Goal: Task Accomplishment & Management: Complete application form

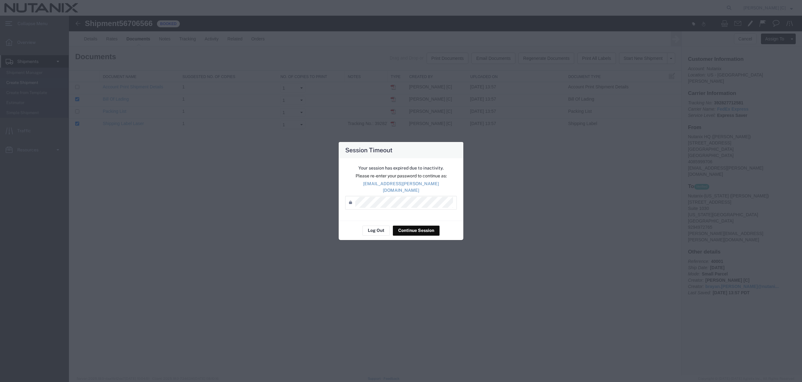
click at [426, 236] on div "Session Timeout Your session has expired due to inactivity. Please re-enter you…" at bounding box center [401, 191] width 802 height 382
click at [426, 230] on button "Continue Session" at bounding box center [416, 231] width 47 height 10
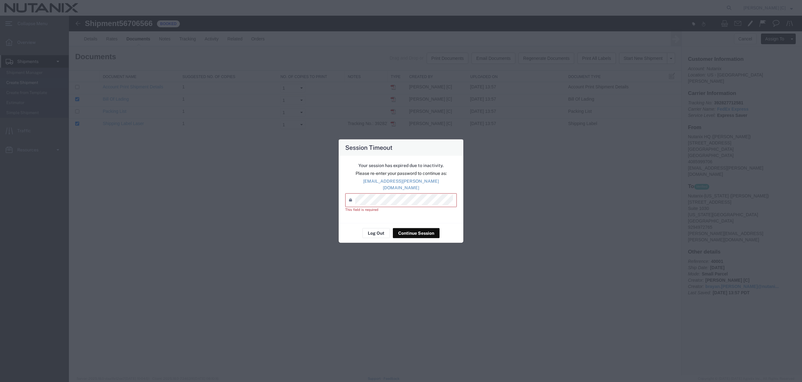
click at [422, 207] on div "This field is required" at bounding box center [400, 209] width 111 height 5
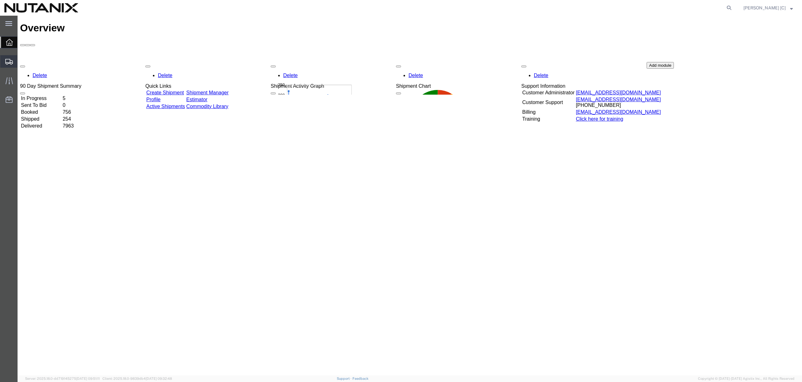
click at [11, 55] on div at bounding box center [9, 61] width 18 height 13
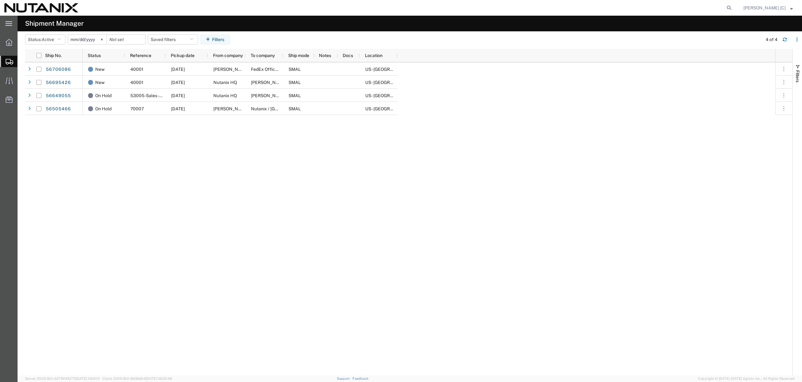
click at [22, 59] on span "Shipments" at bounding box center [19, 61] width 5 height 13
click at [11, 59] on icon at bounding box center [10, 62] width 8 height 6
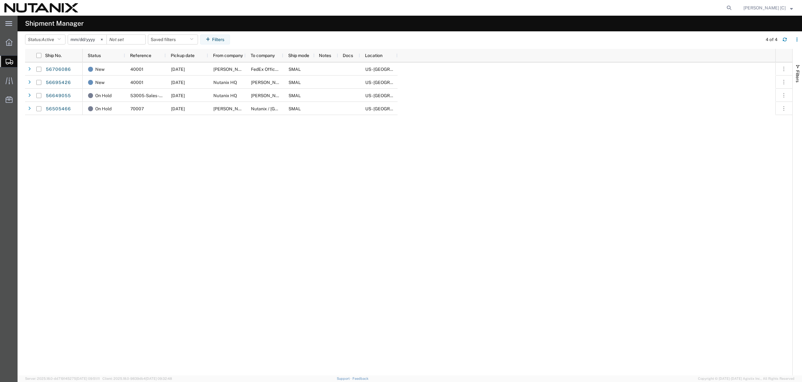
click at [11, 59] on icon at bounding box center [10, 62] width 8 height 6
click at [344, 274] on div "New 40001 09/03/2025 Alaina Cook FedEx Office at The Cosmopolitan of Las Vegas …" at bounding box center [429, 218] width 692 height 313
click at [6, 44] on icon at bounding box center [9, 42] width 7 height 7
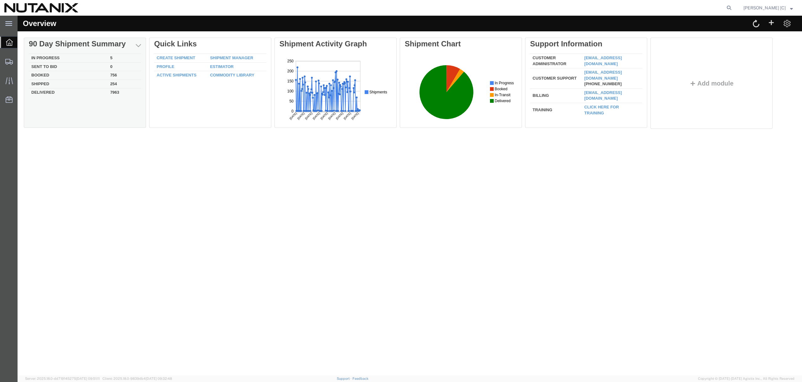
click at [51, 57] on td "In Progress" at bounding box center [68, 58] width 79 height 9
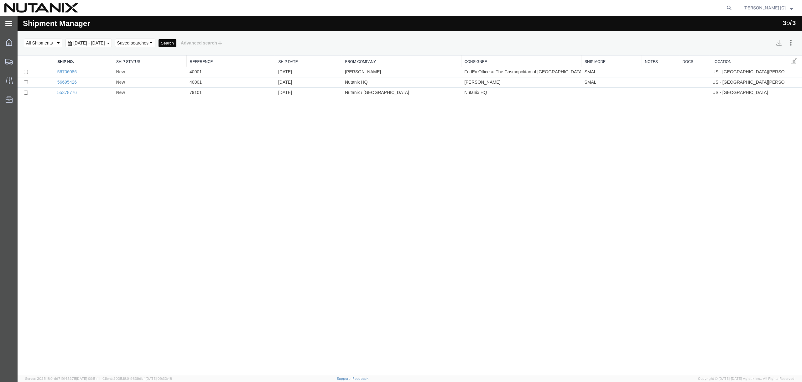
click at [10, 25] on icon at bounding box center [8, 23] width 7 height 4
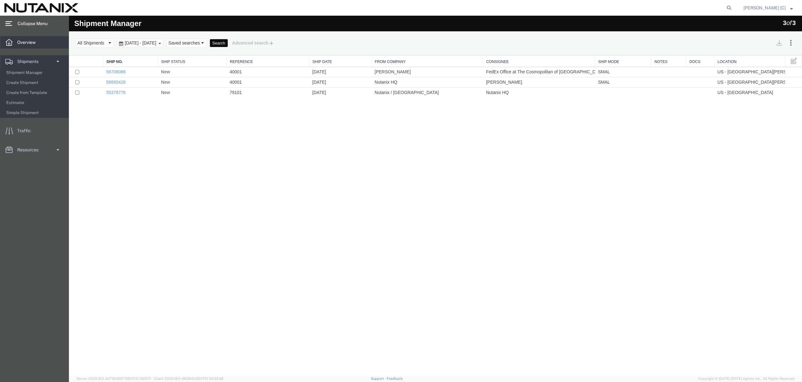
click at [28, 38] on span "Overview" at bounding box center [28, 42] width 23 height 13
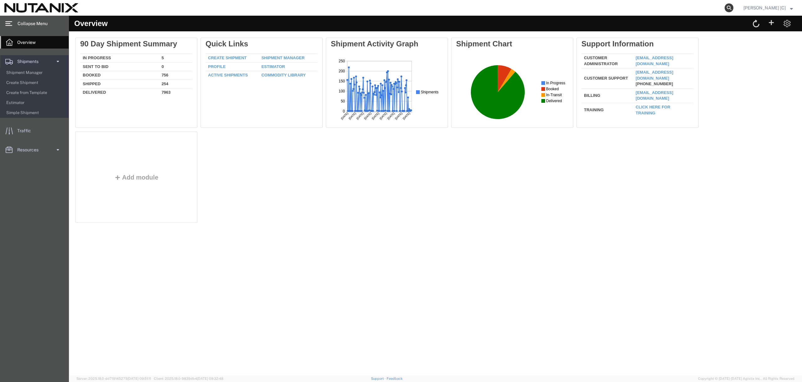
click at [733, 9] on icon at bounding box center [728, 7] width 9 height 9
click at [704, 9] on input "search" at bounding box center [629, 7] width 190 height 15
click at [680, 7] on input "search" at bounding box center [629, 7] width 190 height 15
type input "56799792"
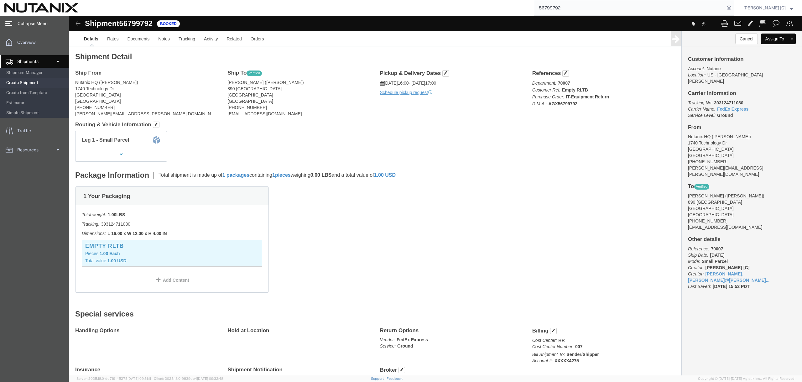
drag, startPoint x: 221, startPoint y: 100, endPoint x: 157, endPoint y: 66, distance: 72.4
click div "Ship To Verified Rajinder Arora (Rajinder Arora) 890 White Moonstone Loop San J…"
click div "Leg 1 - Small Parcel"
click link "Rates"
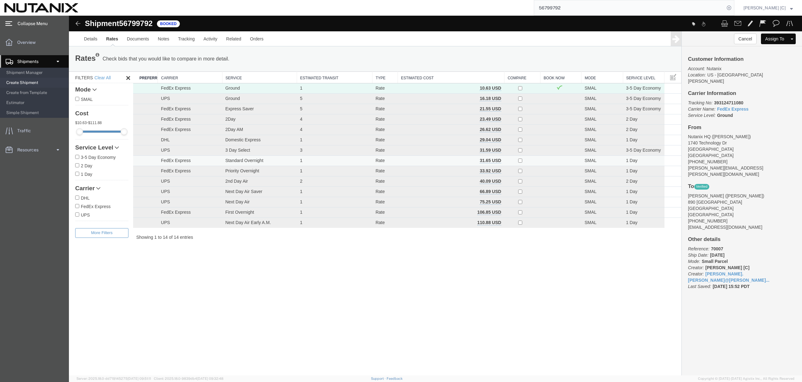
click at [556, 158] on td at bounding box center [560, 161] width 41 height 10
click at [559, 160] on td at bounding box center [560, 161] width 41 height 10
click at [519, 161] on input "checkbox" at bounding box center [520, 160] width 4 height 4
checkbox input "true"
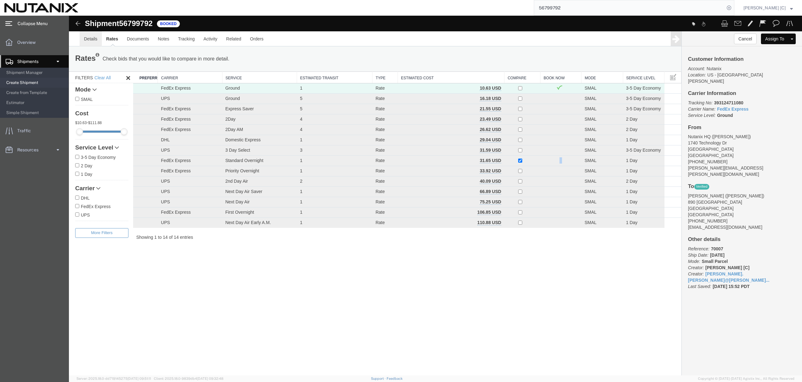
click at [96, 42] on link "Details" at bounding box center [91, 38] width 22 height 15
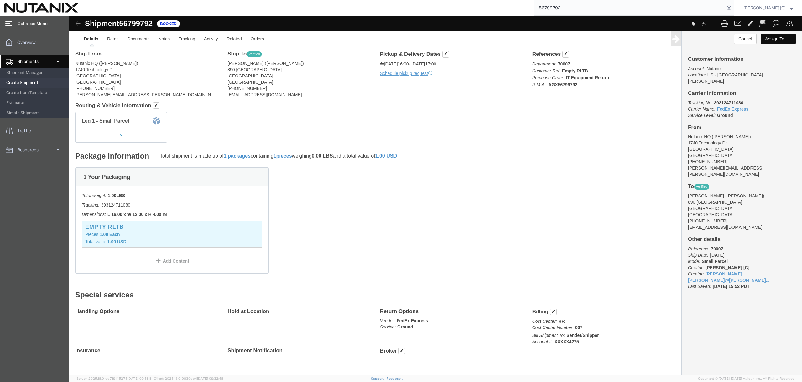
scroll to position [29, 0]
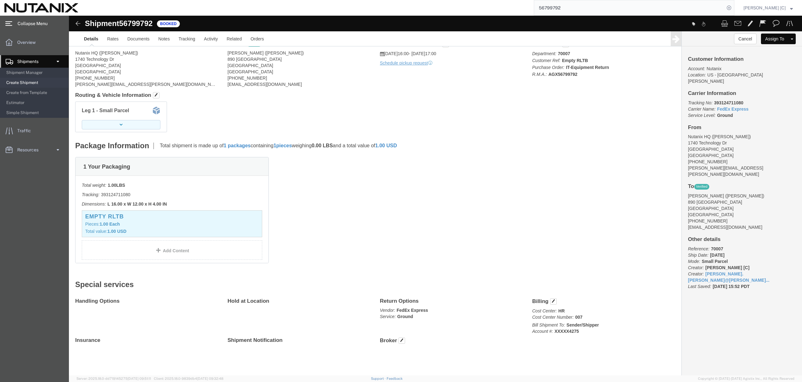
click button "button"
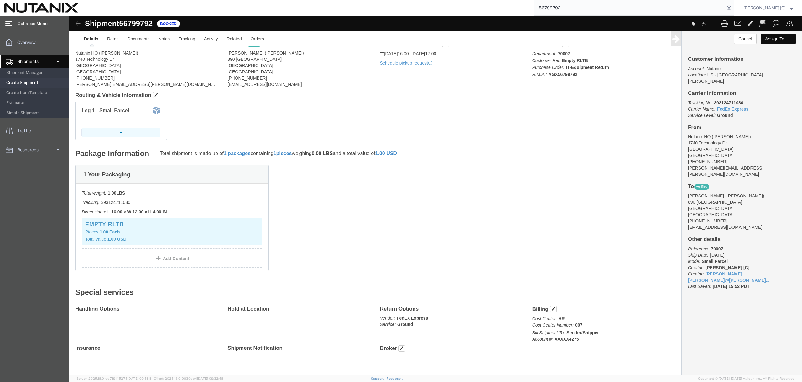
click button "button"
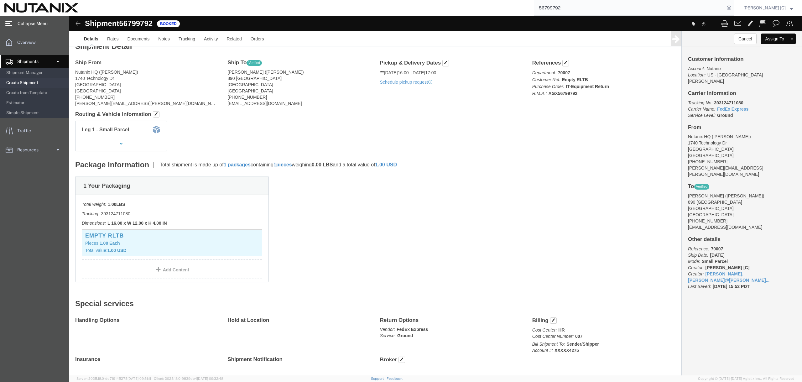
scroll to position [0, 0]
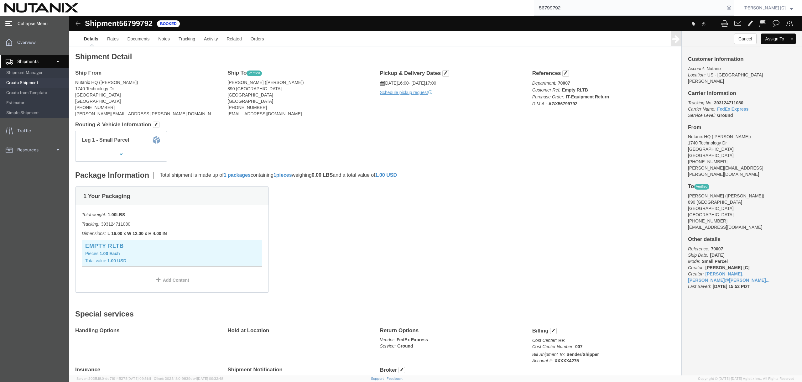
click div "Leg 1 - Small Parcel"
click link "Rates"
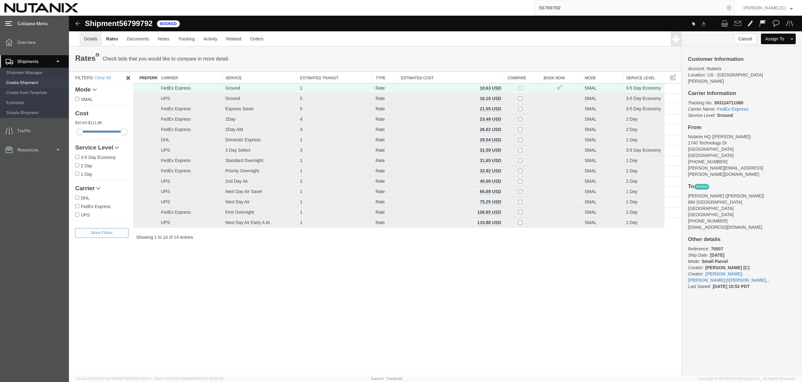
click at [90, 40] on link "Details" at bounding box center [91, 38] width 22 height 15
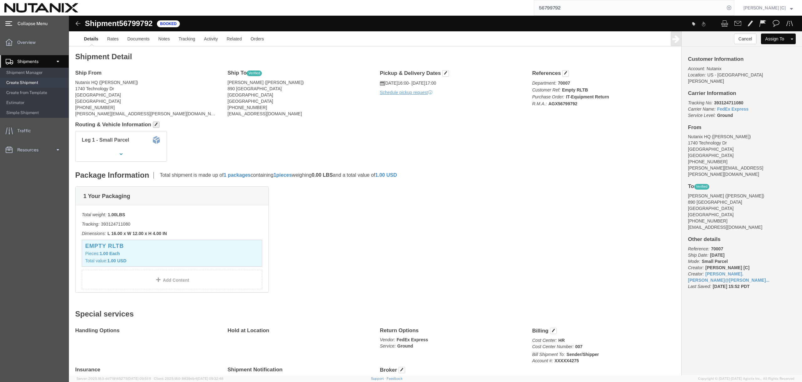
click span "button"
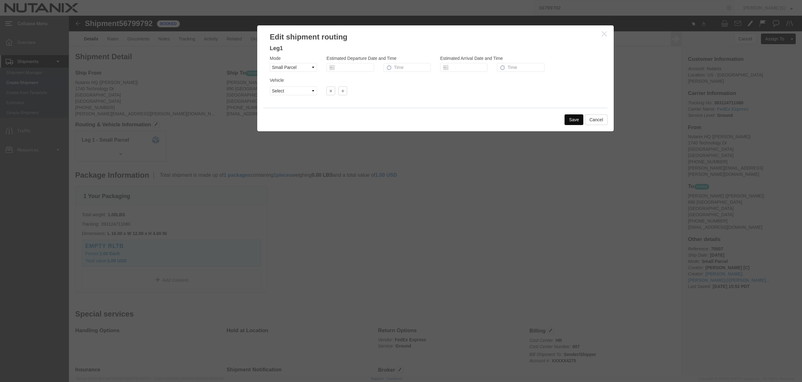
click icon "button"
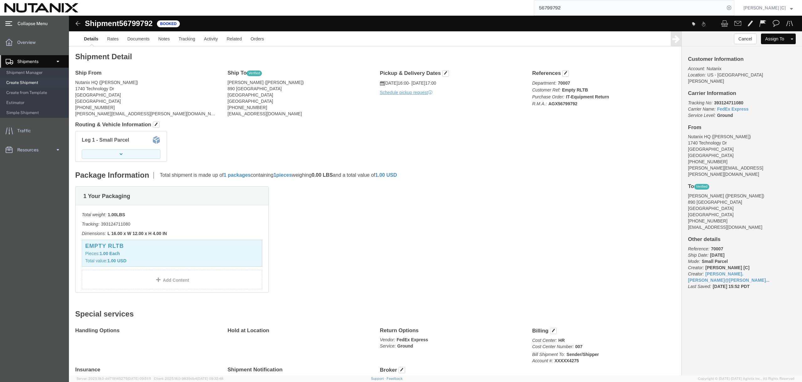
click icon "button"
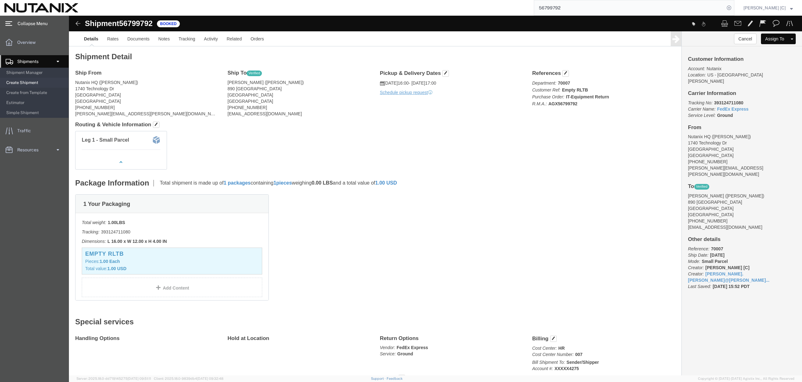
click at [28, 82] on span "Create Shipment" at bounding box center [35, 82] width 58 height 13
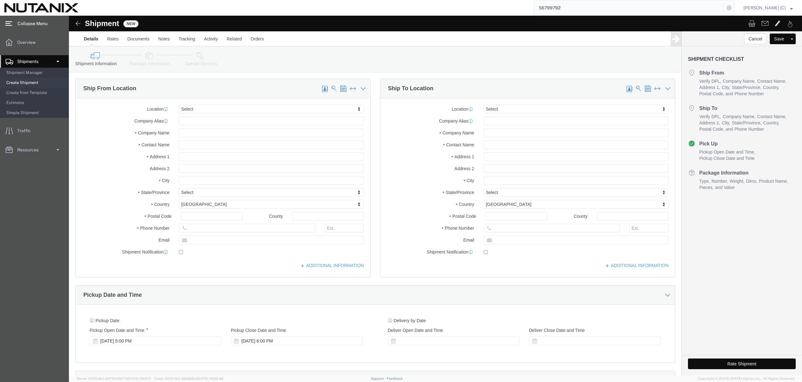
select select
click input "text"
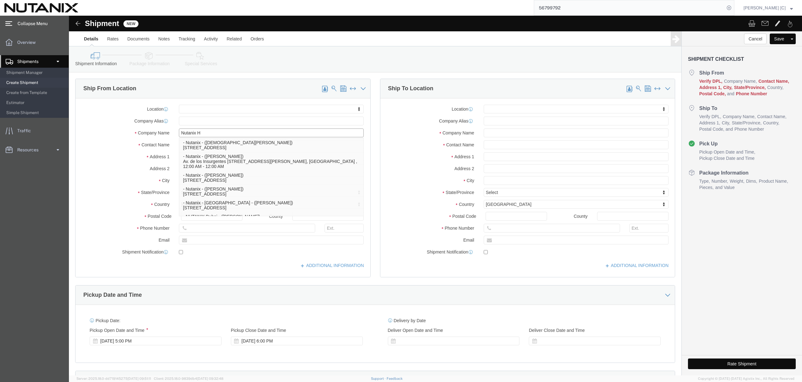
type input "Nutanix HQ"
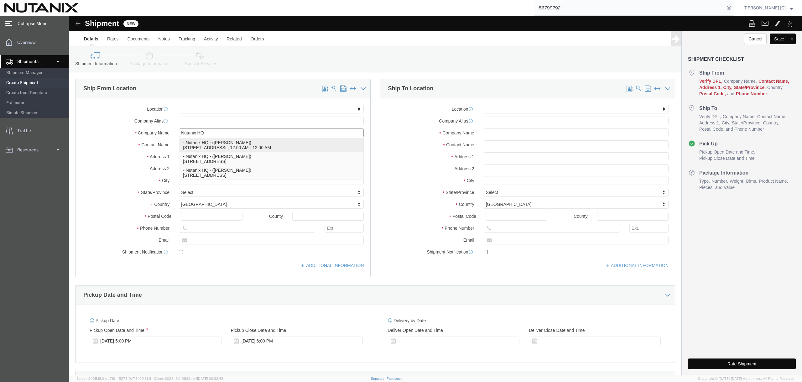
click p "- Nutanix HQ - (Marcos Espinoza) 1740 Technology Dr, San Jose, CA, 95110, US , …"
select select "CA"
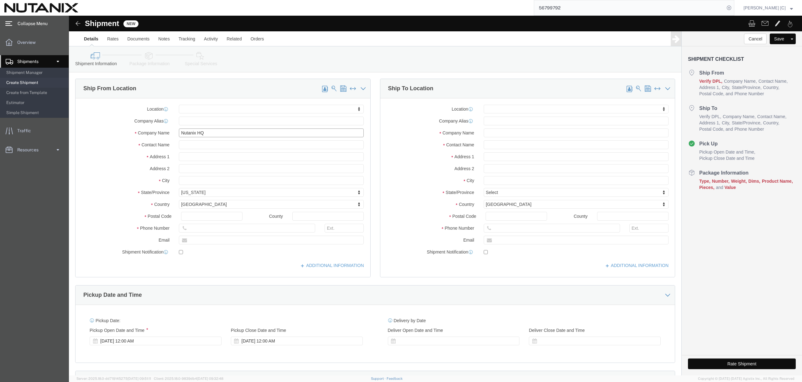
type input "Nutanix HQ"
drag, startPoint x: 164, startPoint y: 126, endPoint x: 81, endPoint y: 122, distance: 83.1
click div "Location My Profile Location AE - Dubai City AU - Australia DE - Munchen DE - O…"
type input "Brayan Lopz"
drag, startPoint x: 189, startPoint y: 220, endPoint x: 55, endPoint y: 202, distance: 135.2
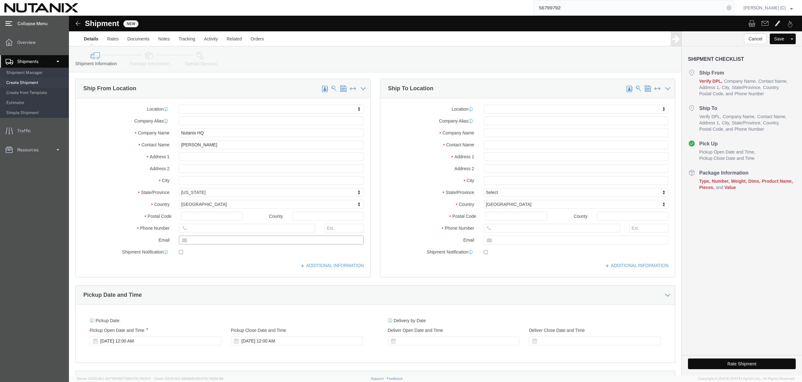
click div "Location My Profile Location AE - Dubai City AU - Australia DE - Munchen DE - O…"
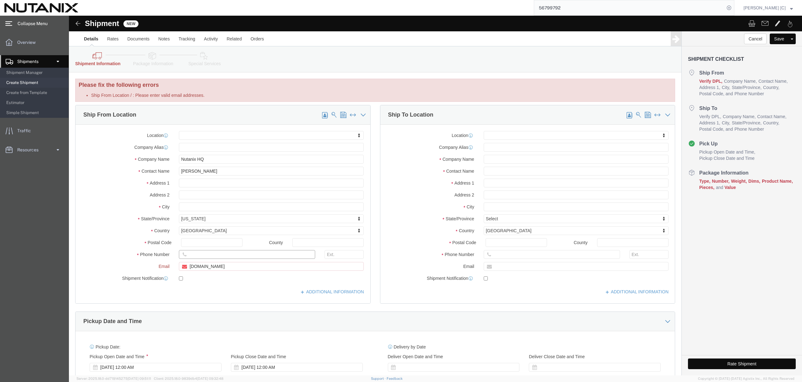
click input "text"
click input "Brayan.lopez.com"
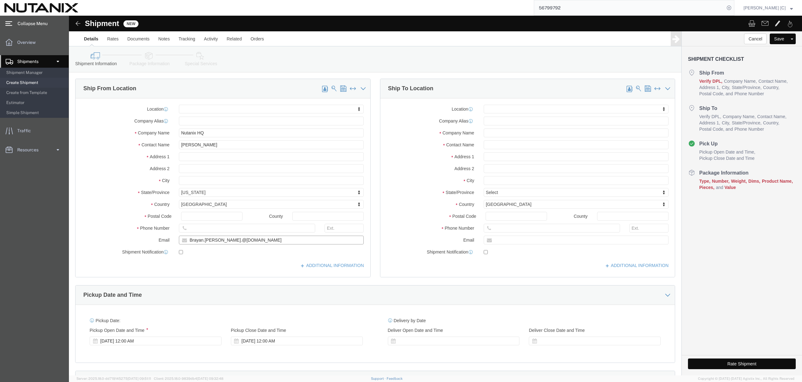
type input "Brayan.lopez.@nutanix.com"
drag, startPoint x: 157, startPoint y: 212, endPoint x: 54, endPoint y: 202, distance: 103.2
click div "Location My Profile Location AE - Dubai City AU - Australia DE - Munchen DE - O…"
type input "650-922-0964"
click input "Brayan Lopz"
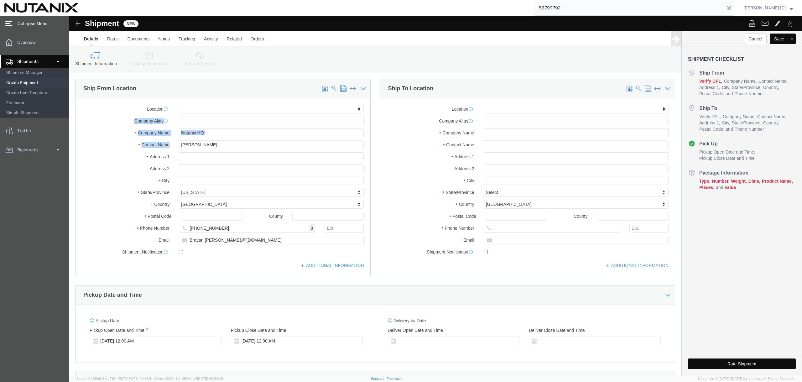
drag, startPoint x: 217, startPoint y: 122, endPoint x: 65, endPoint y: 107, distance: 153.2
click div "Location My Profile Location AE - Dubai City AU - Australia DE - Munchen DE - O…"
drag, startPoint x: 166, startPoint y: 135, endPoint x: 159, endPoint y: 132, distance: 7.6
click div "Location My Profile Location AE - Dubai City AU - Australia DE - Munchen DE - O…"
click input "Brayan Lopz"
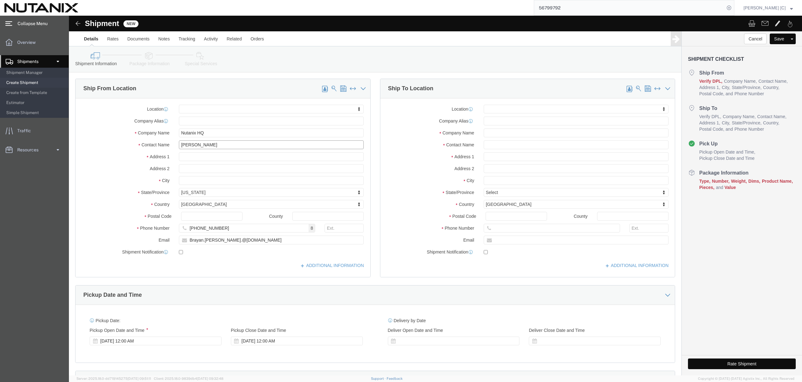
drag, startPoint x: 149, startPoint y: 129, endPoint x: 36, endPoint y: 114, distance: 114.7
click div "Location My Profile Location AE - Dubai City AU - Australia DE - Munchen DE - O…"
click input "tino.miran"
click input "tino.miranda"
type input "t"
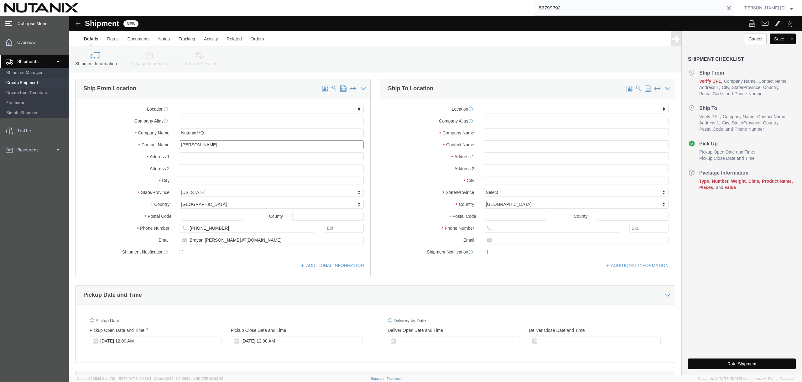
type input "Tino Mirand"
click p "- Nutanix HQ - (Tino Miranda) 1740 Technology Dr, Suite 150, San Jose, CA, 9511…"
select select "CA"
type input "Tino Miranda"
click input "text"
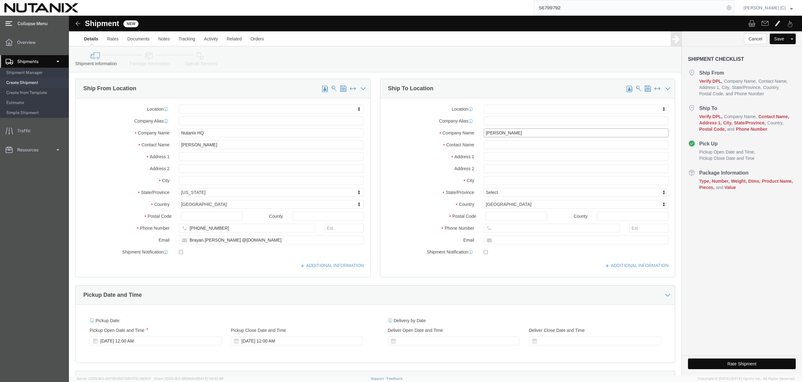
type input "Rajinder Arora"
type input "8"
type input "890 White Moonstone Loop"
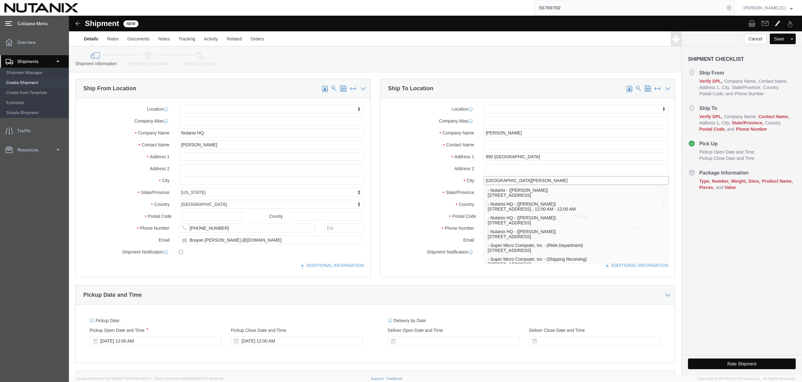
type input "San Jose"
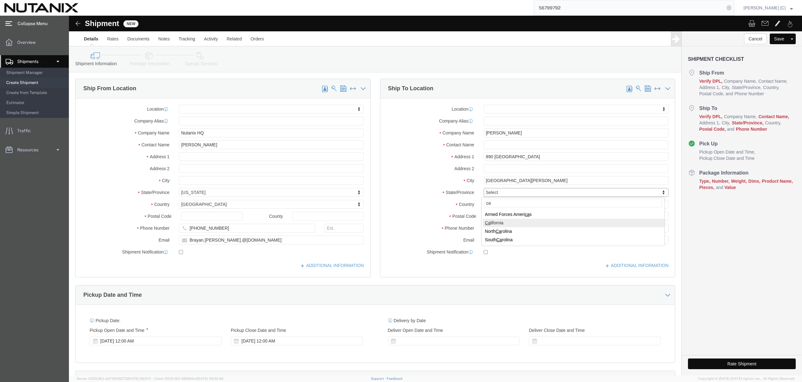
type input "ca"
click input "Postal Code"
drag, startPoint x: 451, startPoint y: 200, endPoint x: 380, endPoint y: 186, distance: 72.8
click div "Location My Profile Location AE - Dubai City AU - Australia DE - Munchen DE - O…"
type input "95123"
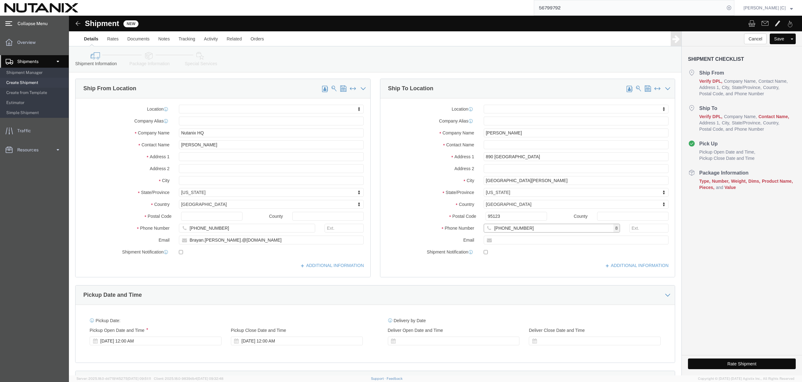
type input "408-585-8181"
click input "text"
type input "arora.arora.arora@outlook.com"
click input "checkbox"
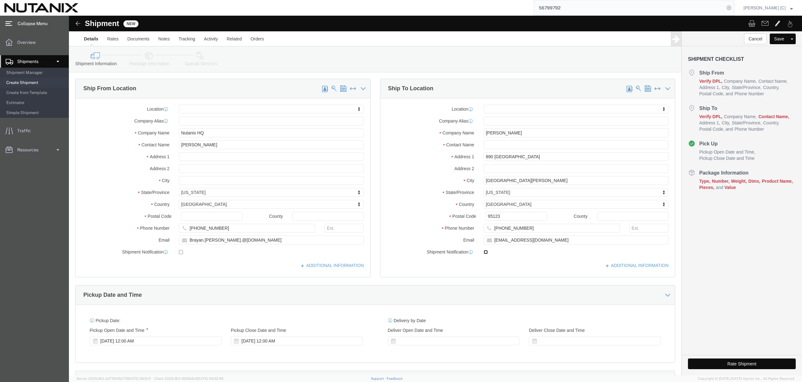
checkbox input "true"
click link "ADDITIONAL INFORMATION"
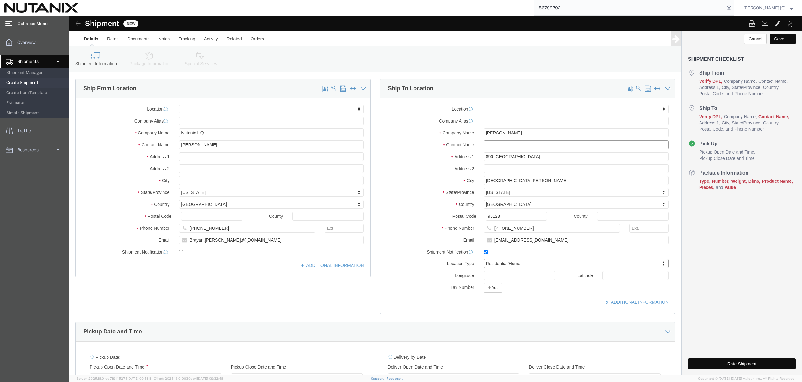
click input "text"
drag, startPoint x: 446, startPoint y: 117, endPoint x: 261, endPoint y: 84, distance: 188.4
click div "Ship From Location Location My Profile Location AE - Dubai City AU - Australia …"
click input "text"
paste input "Rajinder Arora"
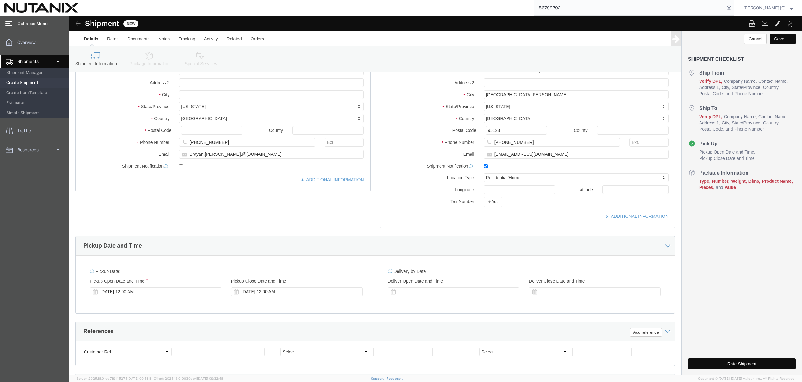
scroll to position [94, 0]
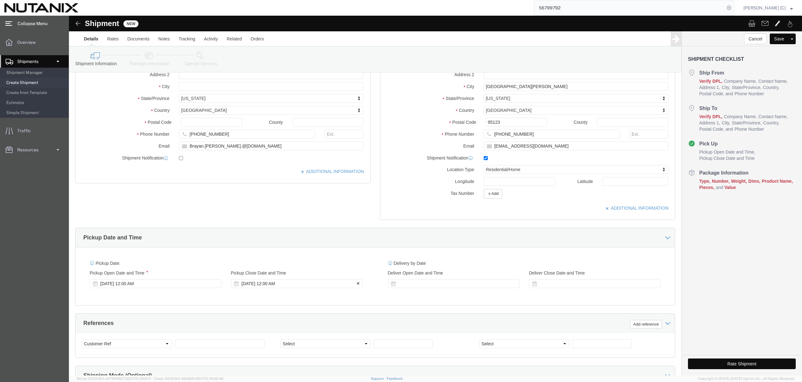
type input "Rajinder Arora"
click div "Sep 11 2025 12:00 AM"
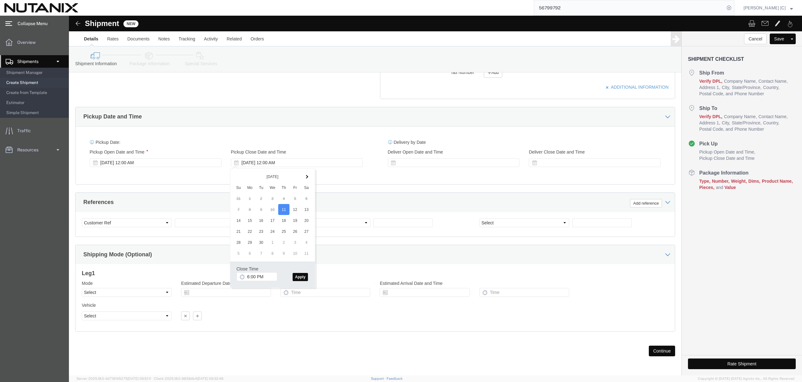
click button "Apply"
click select "Select Air Less than Truckload Multi-Leg Ocean Freight Rail Small Parcel Truckl…"
select select "SMAL"
click select "Select Air Less than Truckload Multi-Leg Ocean Freight Rail Small Parcel Truckl…"
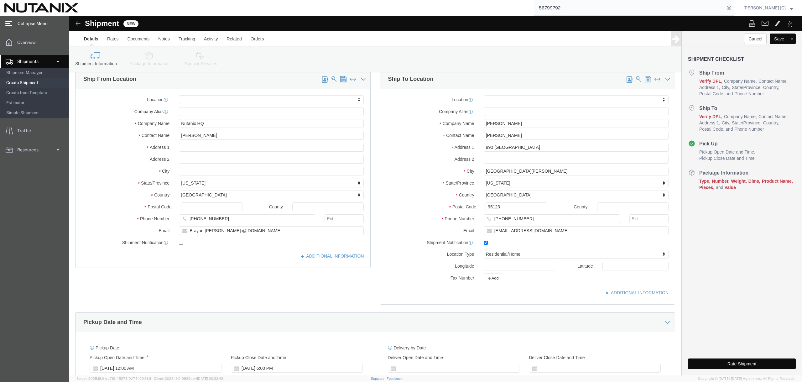
scroll to position [0, 0]
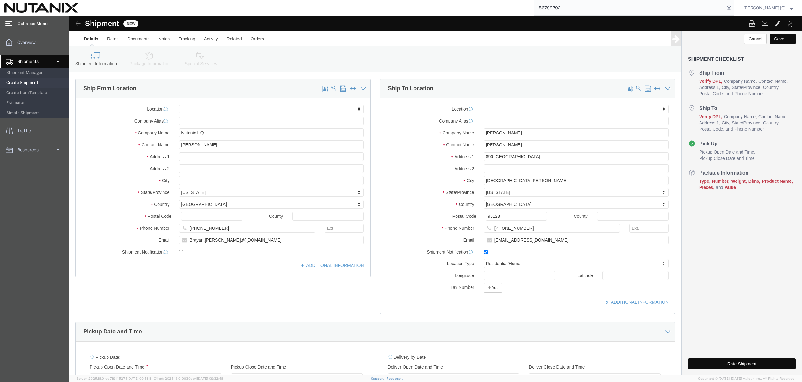
click icon
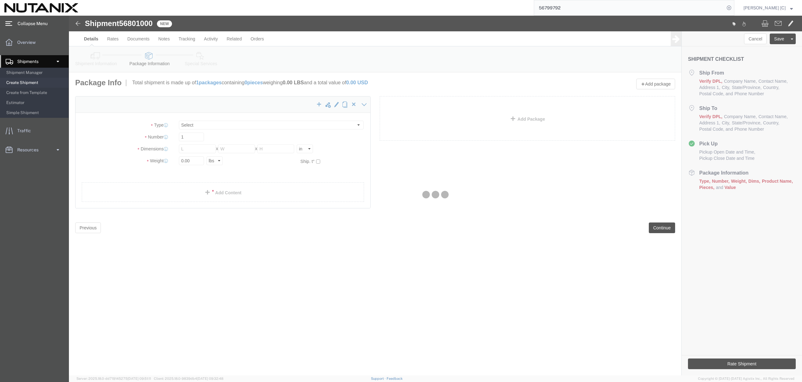
select select "YRPK"
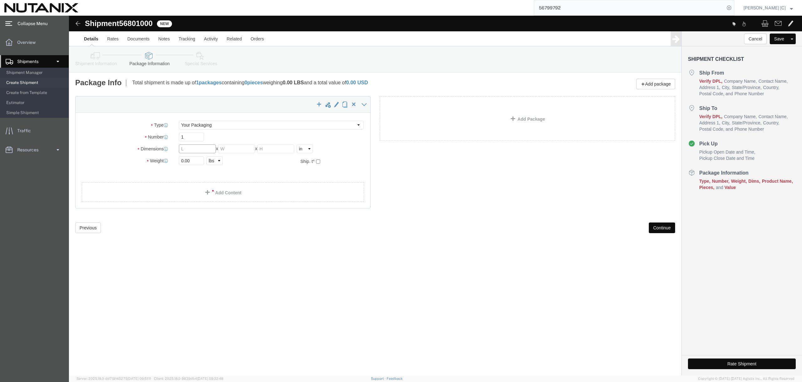
click input "text"
type input "16"
type input "12"
type input "4"
click span
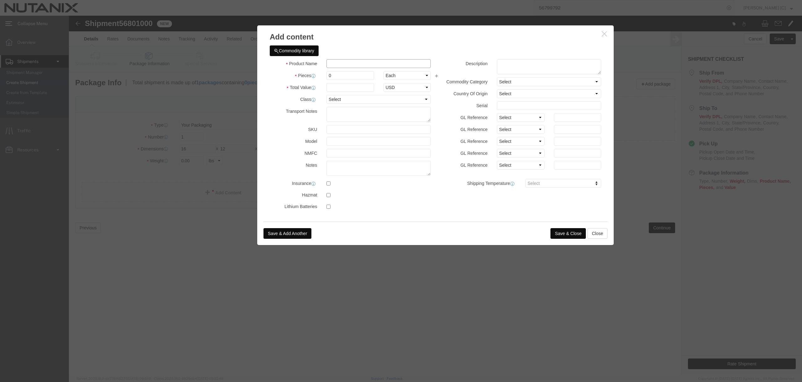
click input "text"
type input "empty laptop box"
type input "1"
click button "Save & Close"
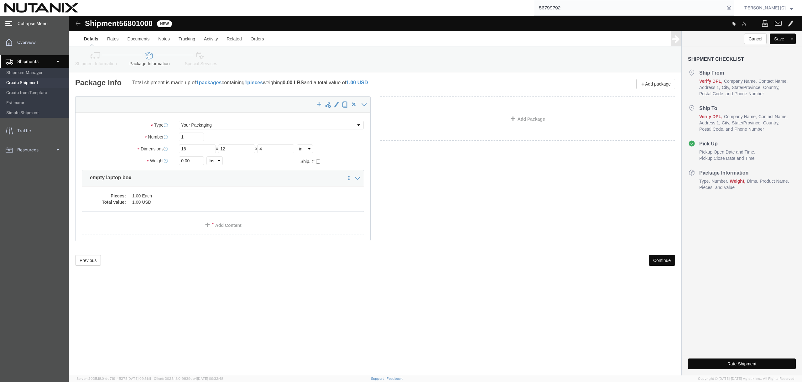
click link "Special Services"
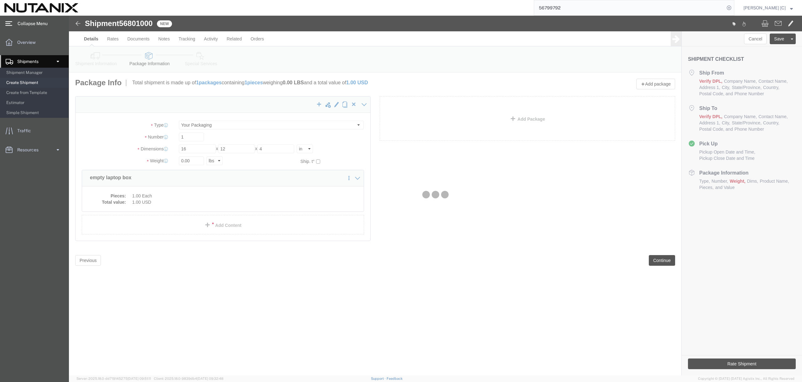
select select
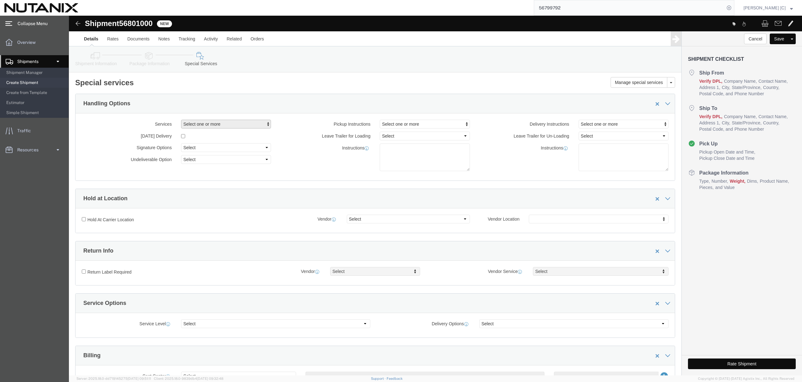
click span "Select one or more"
click div "Pickup Instructions Select one or more Crane Required Driver Assisted Loading F…"
click span "Select one or more"
click label "Pickup Instructions"
click select "Select Adult Signature Required Direct Signature Required No Signature Required…"
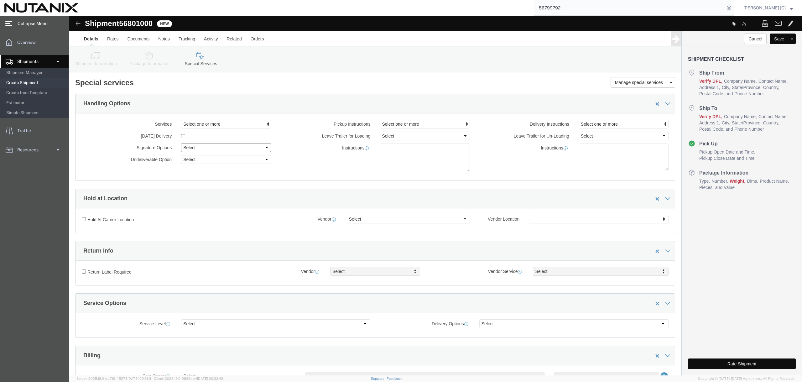
select select "NoSignReqOnDeliveryFlag"
click select "Select Adult Signature Required Direct Signature Required No Signature Required…"
click input "Return Label Required"
checkbox input "true"
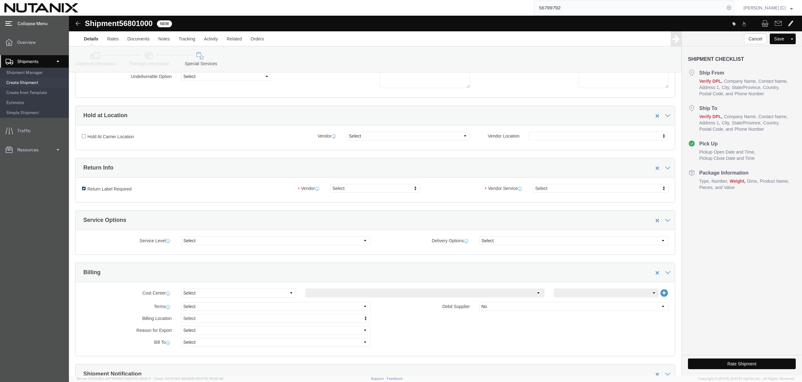
scroll to position [94, 0]
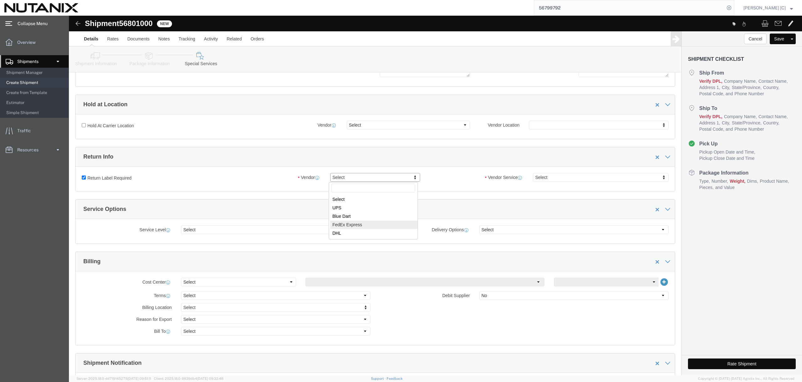
drag, startPoint x: 314, startPoint y: 214, endPoint x: 313, endPoint y: 211, distance: 3.5
select select "5"
click div "Return Label Required Vendor FedEx Express Vendor Select UPS Blue Dart FedEx Ex…"
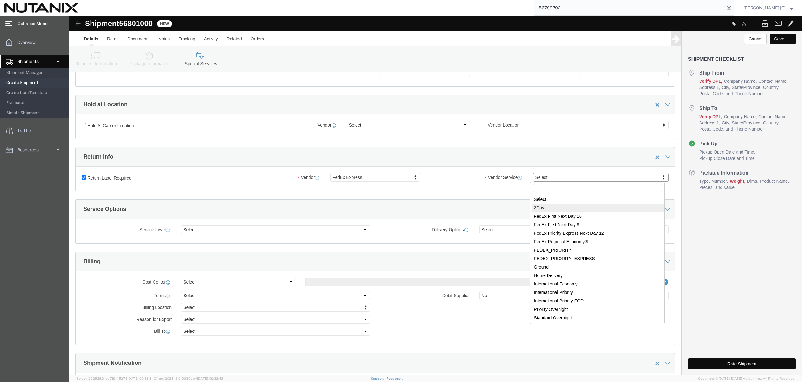
select select "7"
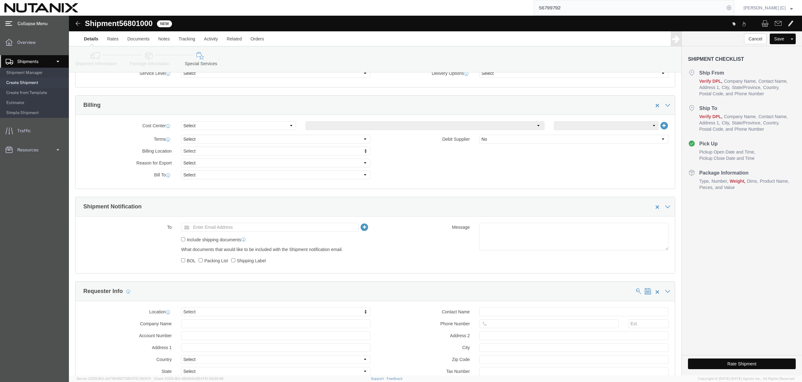
scroll to position [251, 0]
click input "text"
type input "[EMAIL_ADDRESS][PERSON_NAME][DOMAIN_NAME]"
drag, startPoint x: 136, startPoint y: 245, endPoint x: 140, endPoint y: 246, distance: 4.1
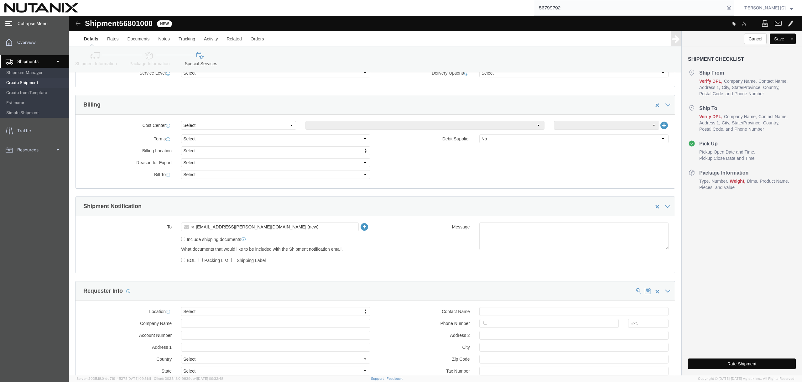
click label "Packing List"
click input "Packing List"
checkbox input "true"
click input "Shipping Label"
checkbox input "true"
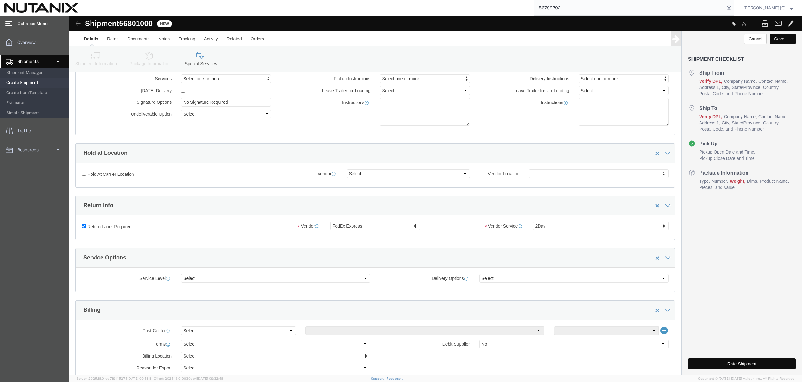
scroll to position [0, 0]
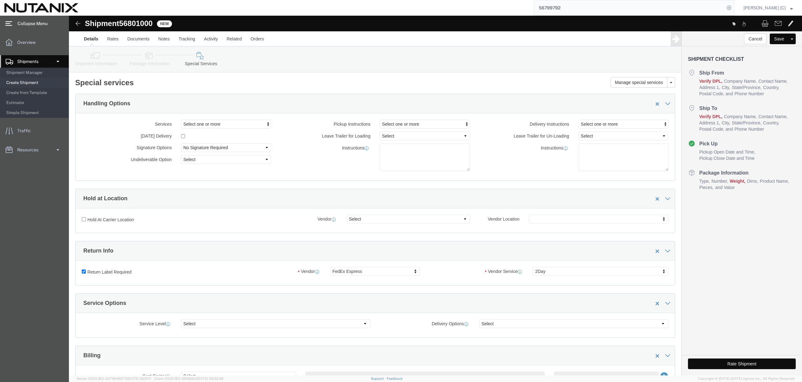
click icon
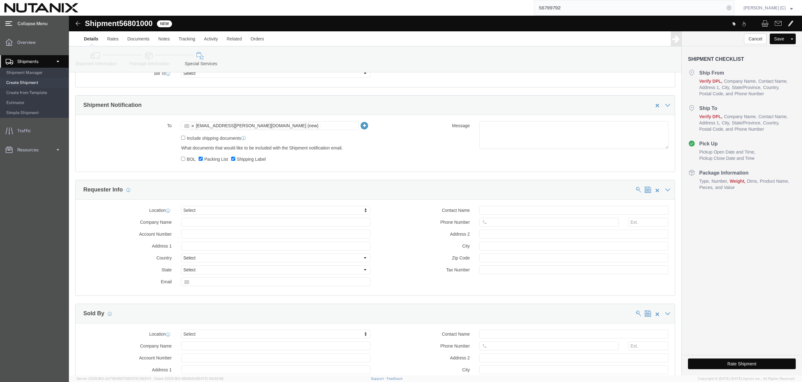
scroll to position [438, 0]
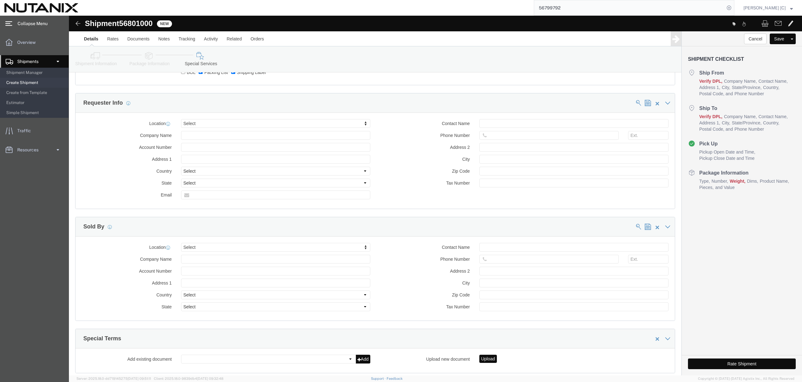
click button "Rate Shipment"
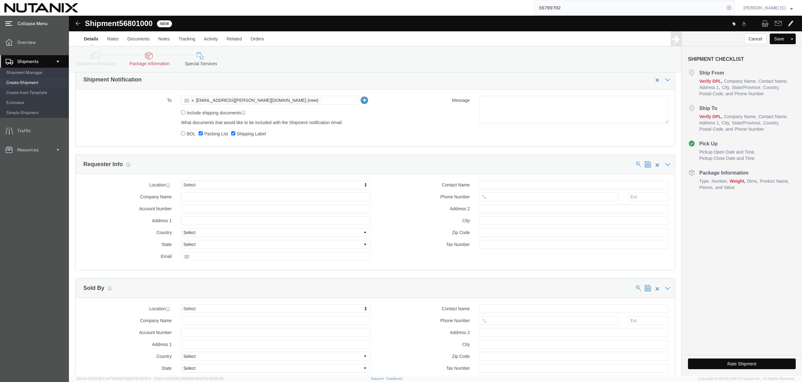
scroll to position [313, 0]
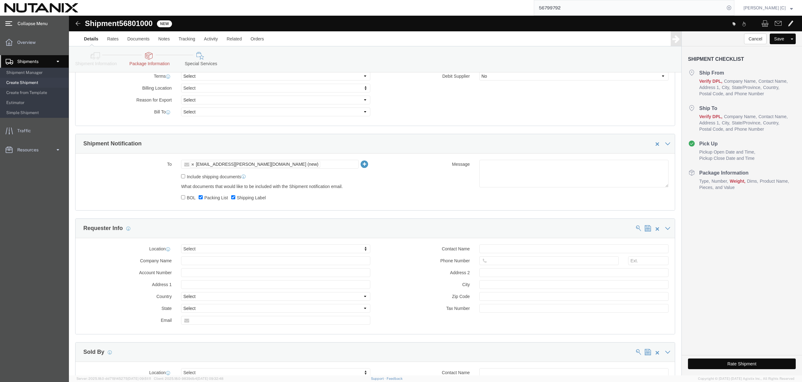
click icon
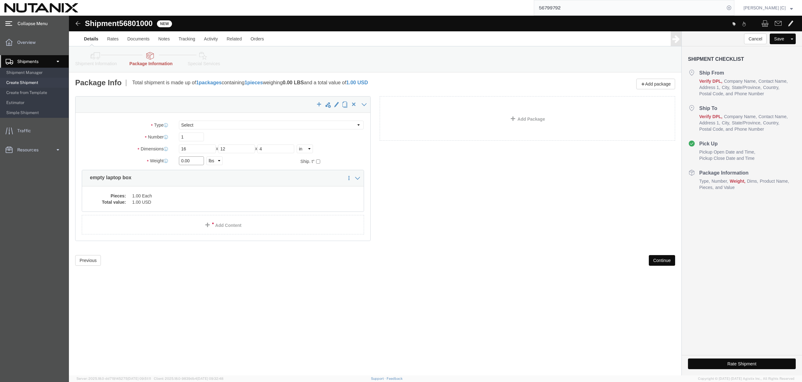
drag, startPoint x: 124, startPoint y: 146, endPoint x: 27, endPoint y: 130, distance: 98.6
click div "Package Type Select Envelope Large Box Medium Box PAK Rack Small Box Tube Your …"
click icon
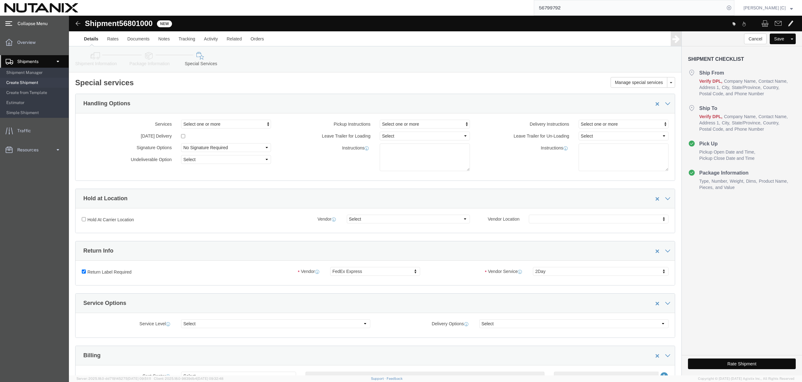
click button "Rate Shipment"
click link "Shipment Information"
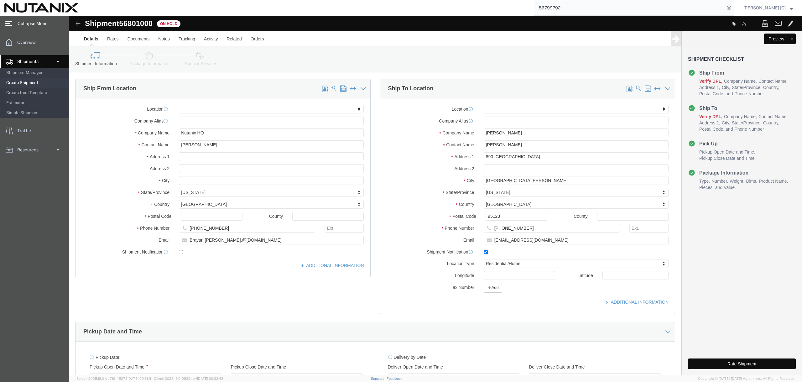
click link "Package Information"
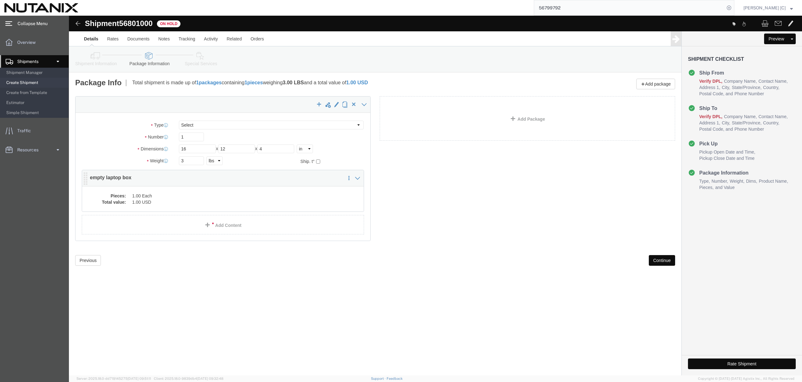
click dd "1.00 Each"
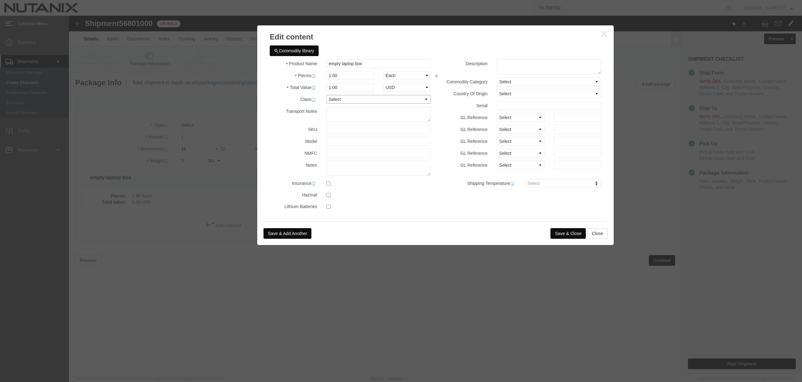
click select "Select 50 55 60 65 70 85 92.5 100 125 175 250 300 400"
click label "Serial"
click button "Save & Close"
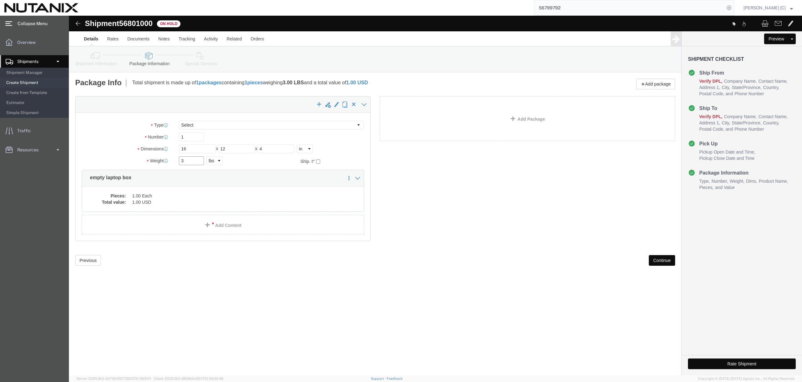
drag, startPoint x: 124, startPoint y: 142, endPoint x: 80, endPoint y: 132, distance: 44.7
click div "Package Type Select Envelope Large Box Medium Box PAK Rack Small Box Tube Your …"
type input "2"
click icon
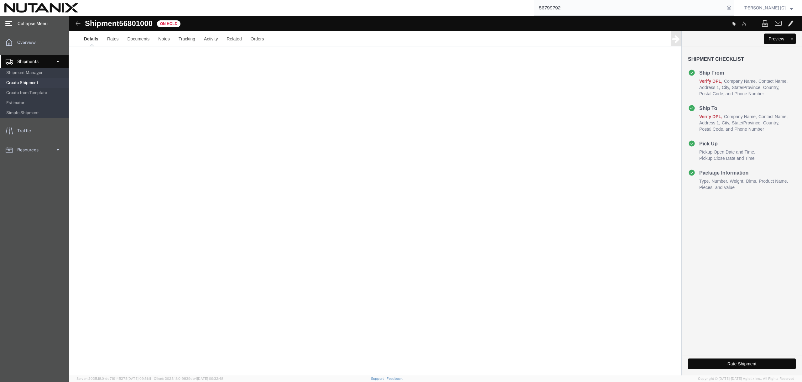
click at [720, 363] on button "Rate Shipment" at bounding box center [742, 363] width 108 height 11
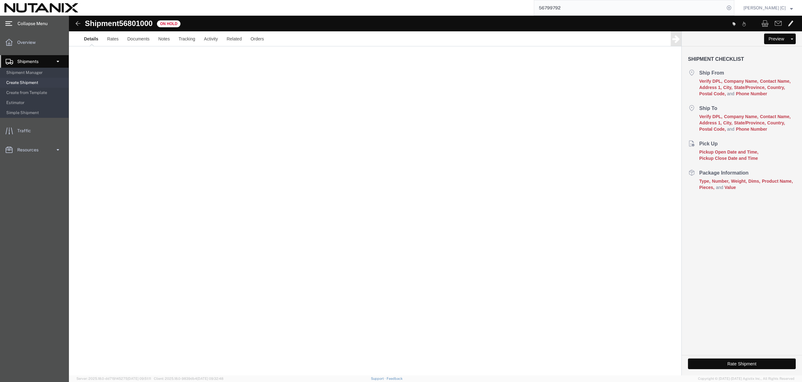
click at [89, 40] on link "Details" at bounding box center [91, 38] width 23 height 15
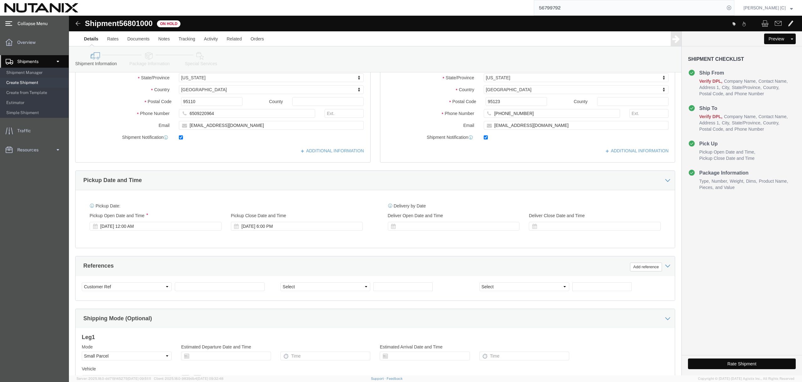
scroll to position [178, 0]
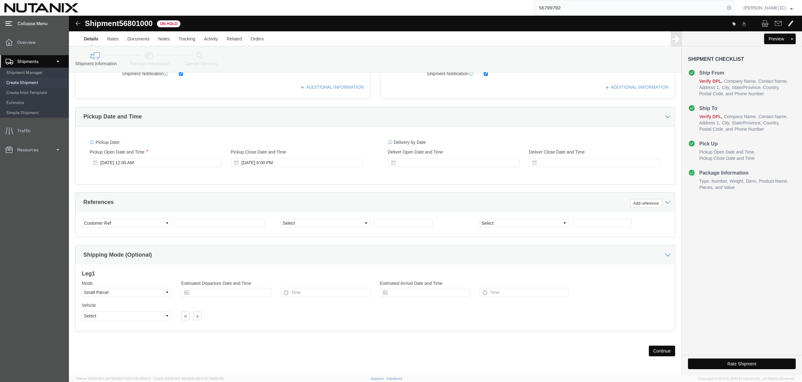
click button "Rate Shipment"
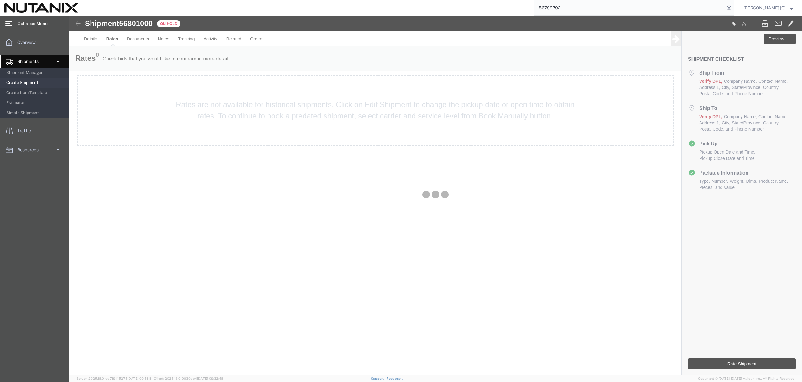
scroll to position [0, 0]
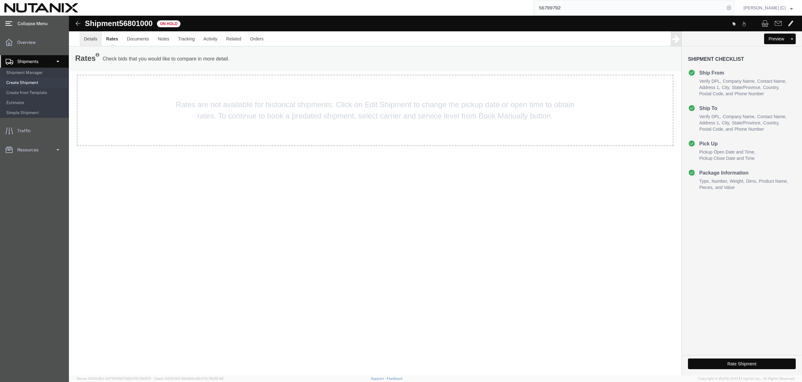
click at [94, 38] on link "Details" at bounding box center [91, 38] width 22 height 15
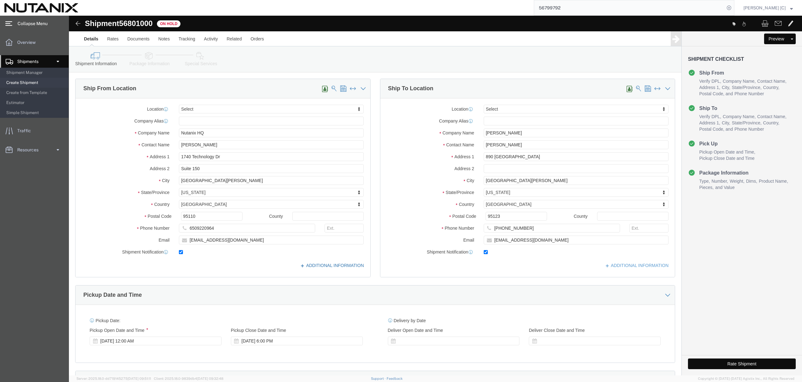
click link "ADDITIONAL INFORMATION"
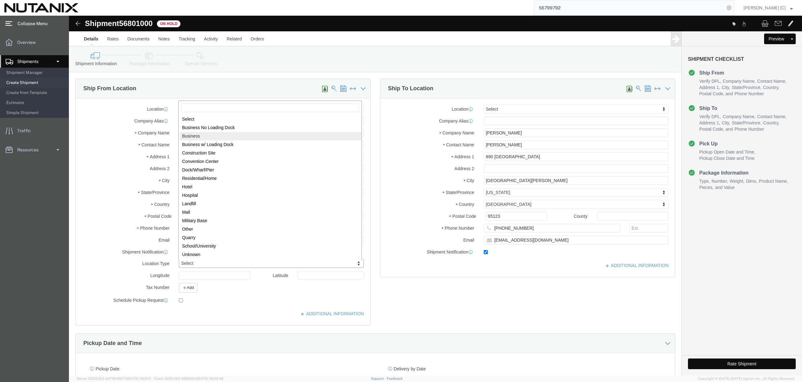
select select "BUSI"
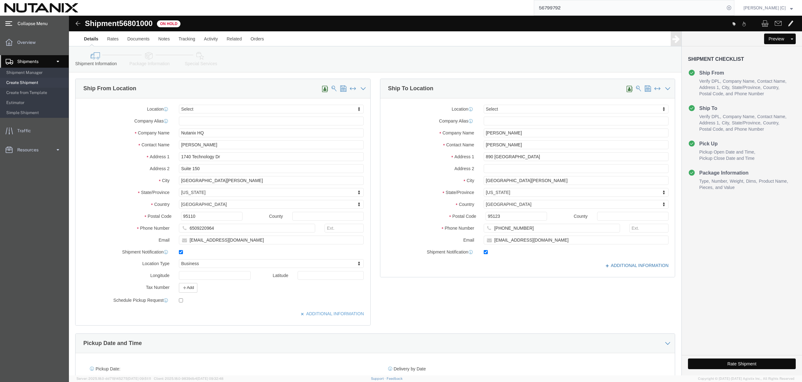
click link "ADDITIONAL INFORMATION"
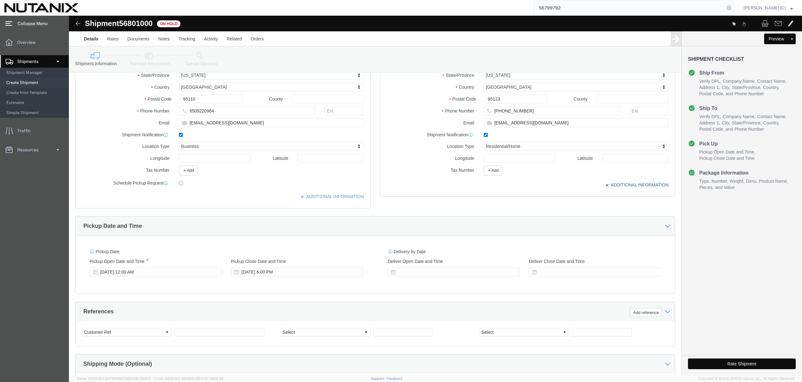
scroll to position [125, 0]
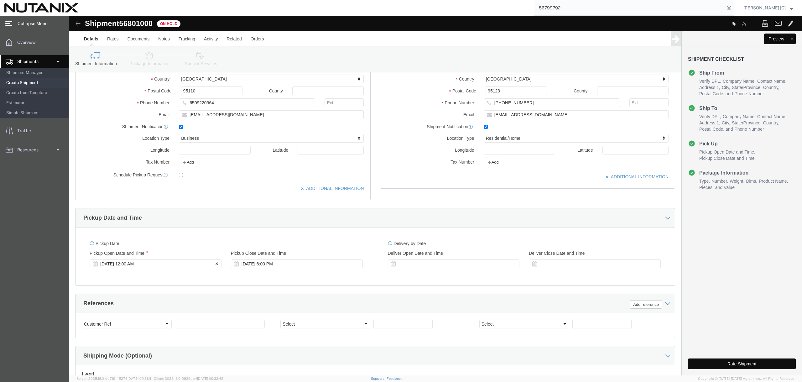
click div "Sep 11 2025 12:00 AM"
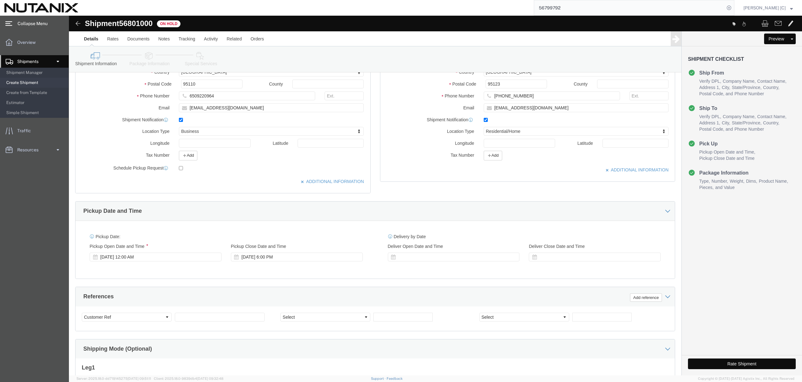
click div "References Add reference"
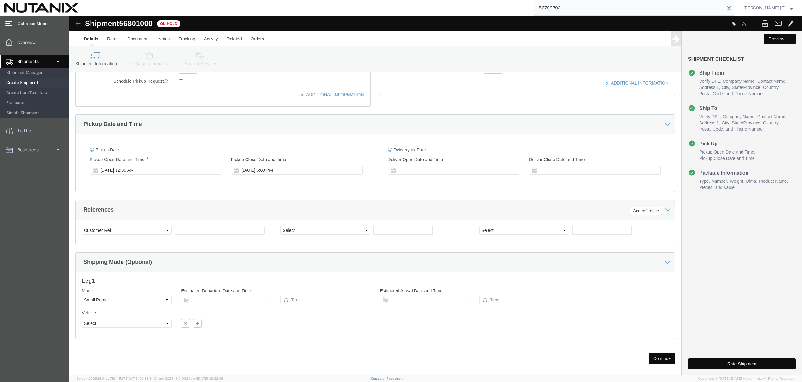
scroll to position [226, 0]
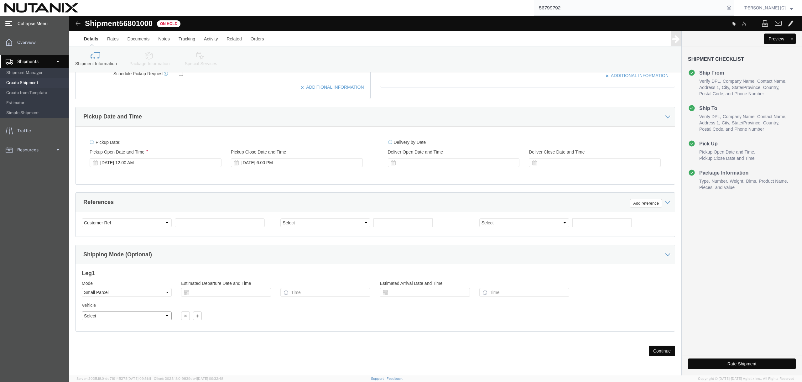
click select "Select"
click div "Please fix the following errors Ship From Location Location Select Select My Pr…"
click button "Continue"
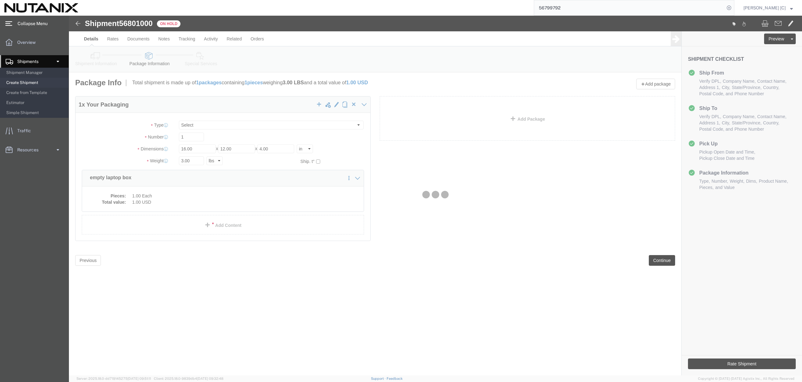
scroll to position [0, 0]
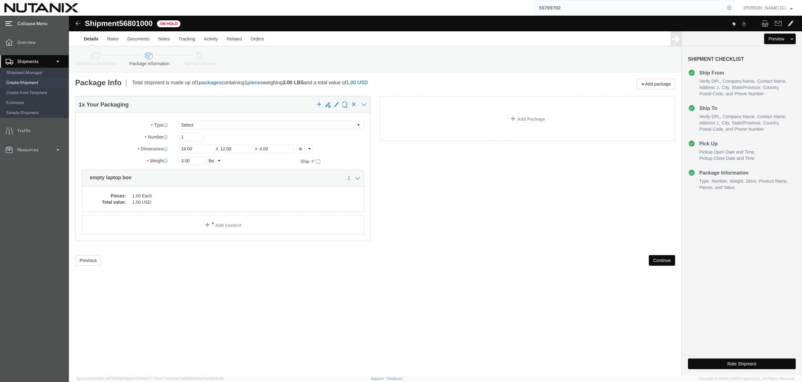
click button "Continue"
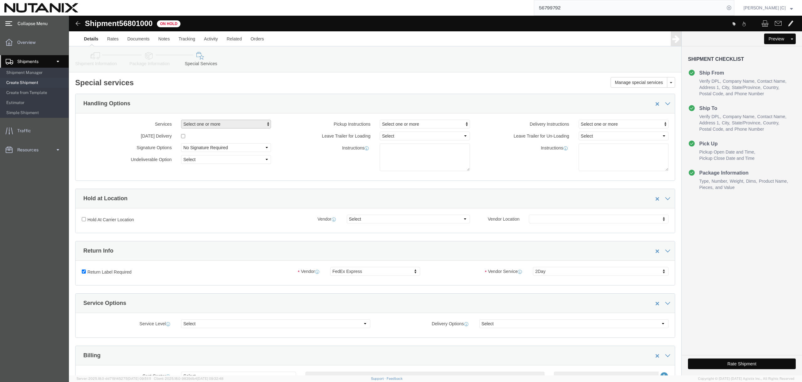
click span "Select one or more"
click label "Pickup Instructions"
click span "Select one or more"
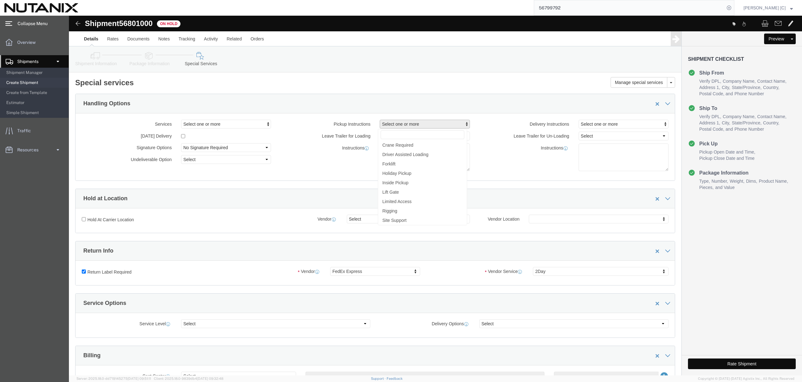
click label "Leave Trailer for Un-Loading"
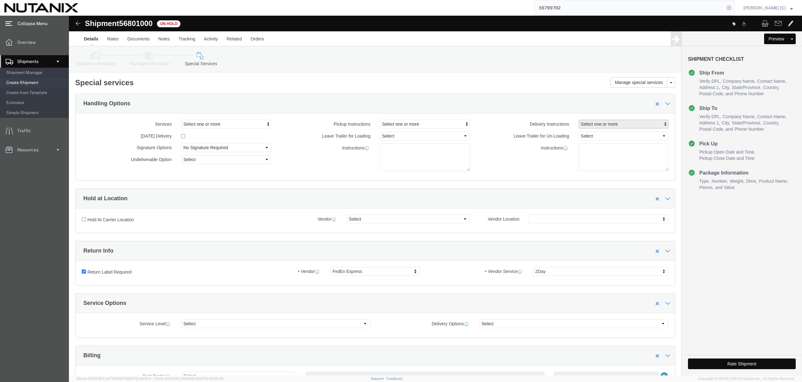
click span "Select one or more"
click div "Instructions"
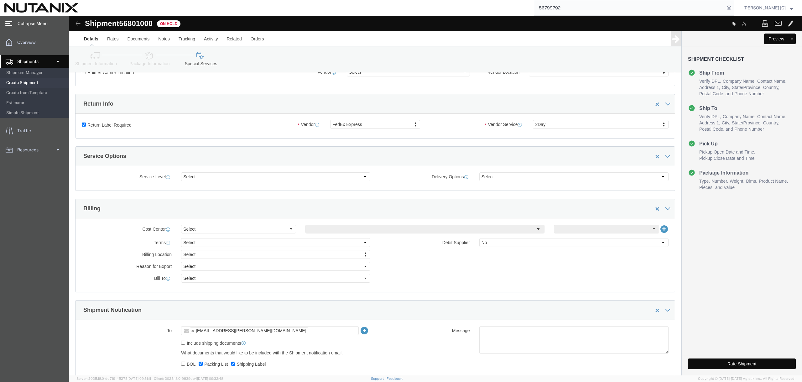
scroll to position [157, 0]
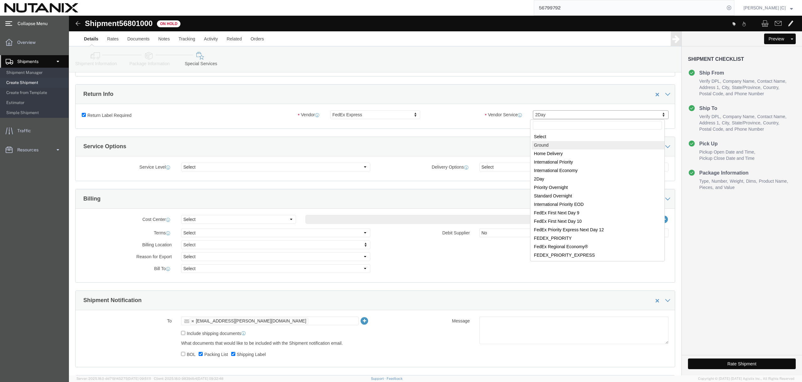
select select "12"
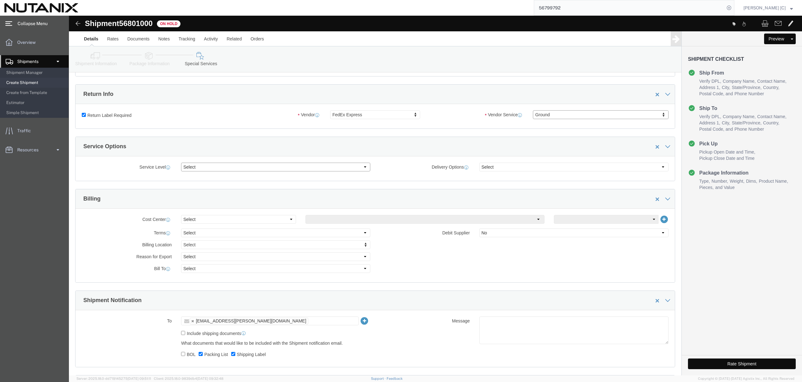
click select "Select 1 Day 2 Day 3-5 Day Economy 5+ Day"
click label "Delivery Options"
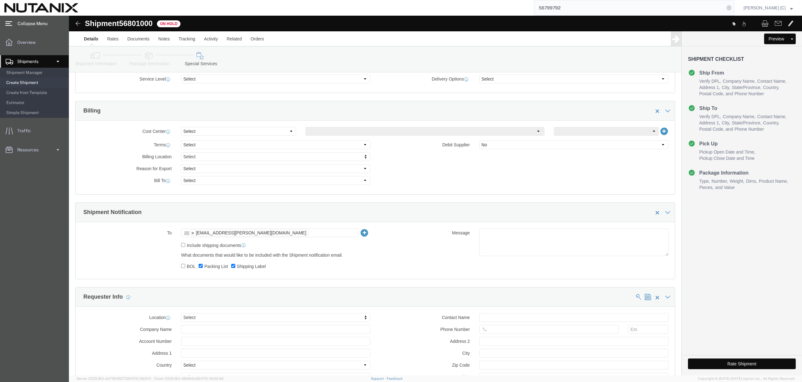
scroll to position [251, 0]
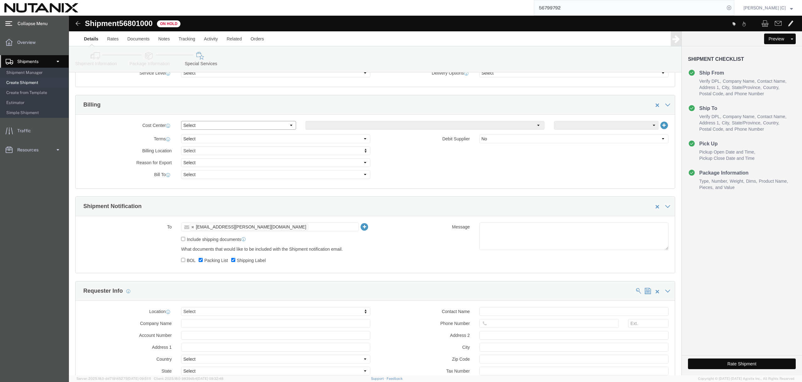
click select "Select Buyer Cost Center Department Operations Number Order Number Sales Person"
click div "Billing"
click input "BOL"
checkbox input "true"
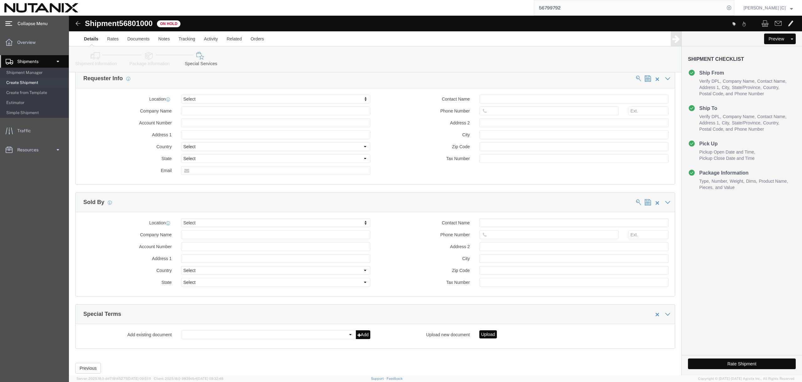
scroll to position [480, 0]
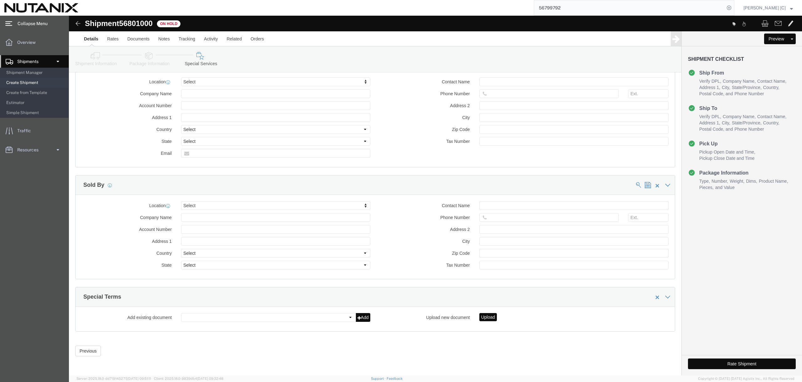
click div "Rate Shipment"
click button "Rate Shipment"
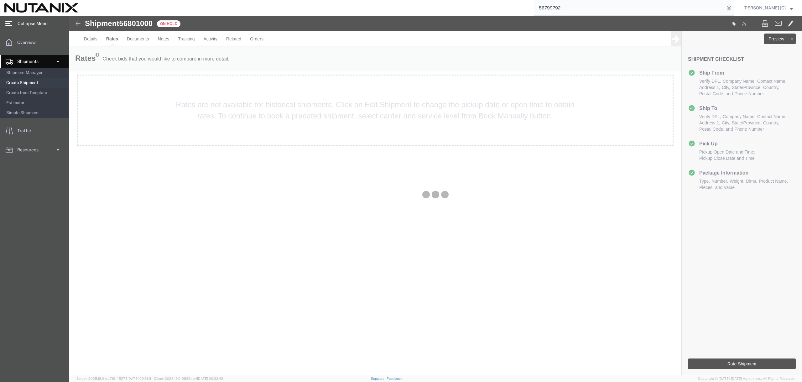
scroll to position [0, 0]
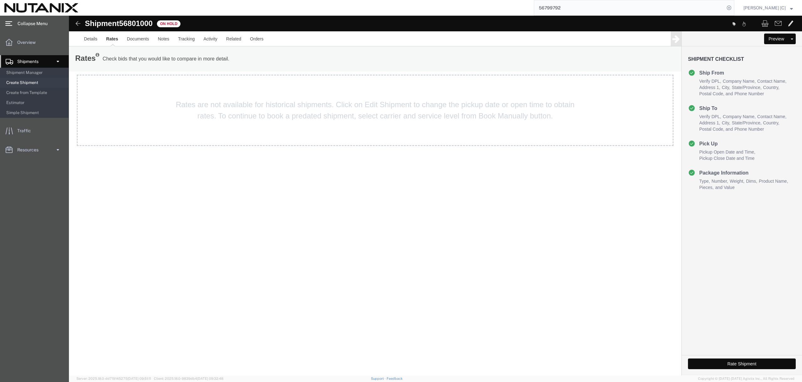
click at [79, 41] on div "Details Rates Documents Notes Tracking Activity Related Orders Preview Assign T…" at bounding box center [435, 38] width 733 height 15
click at [86, 40] on link "Details" at bounding box center [91, 38] width 22 height 15
